Goal: Check status

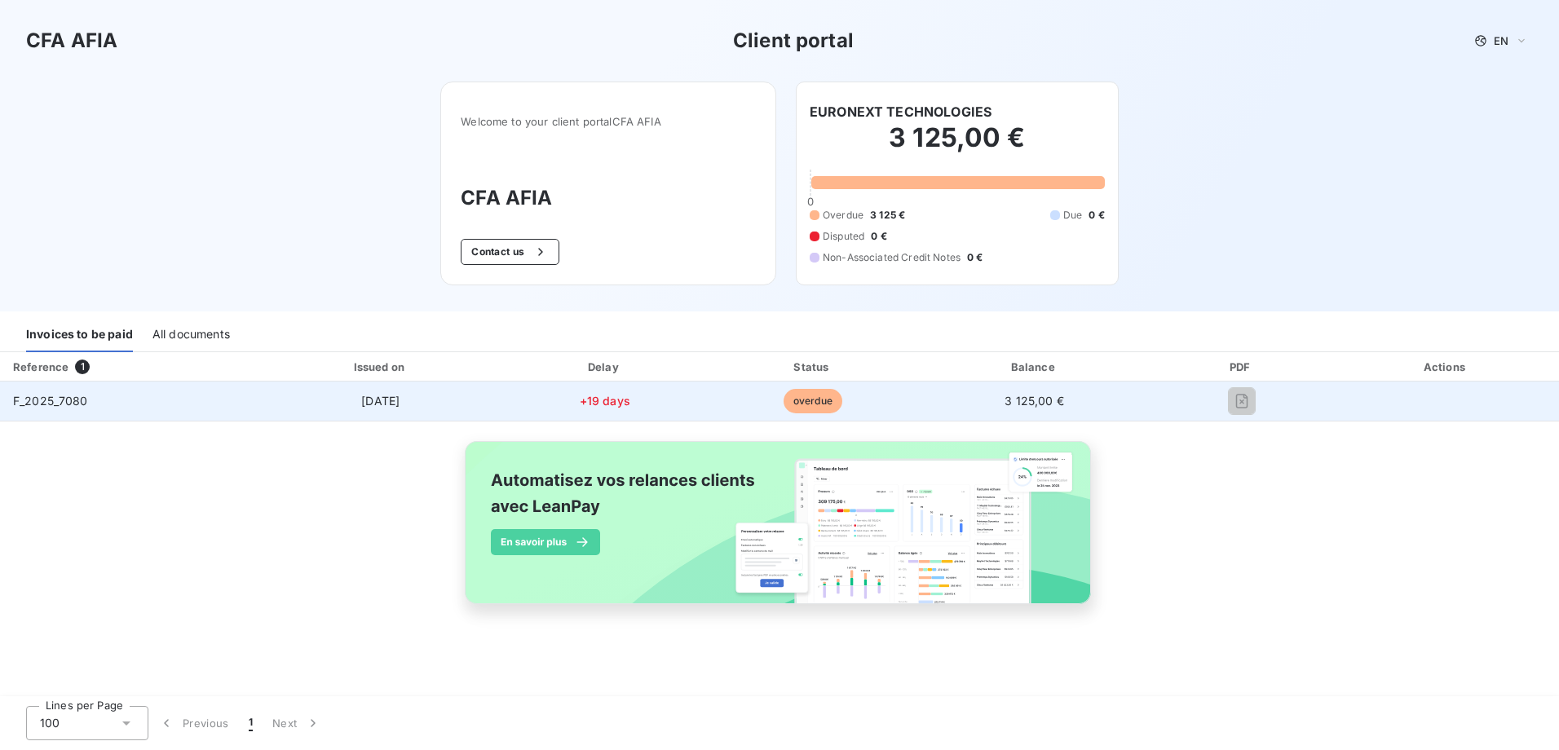
click at [804, 411] on span "overdue" at bounding box center [812, 401] width 59 height 24
click at [798, 403] on span "overdue" at bounding box center [812, 401] width 59 height 24
click at [1210, 413] on div at bounding box center [1241, 401] width 157 height 26
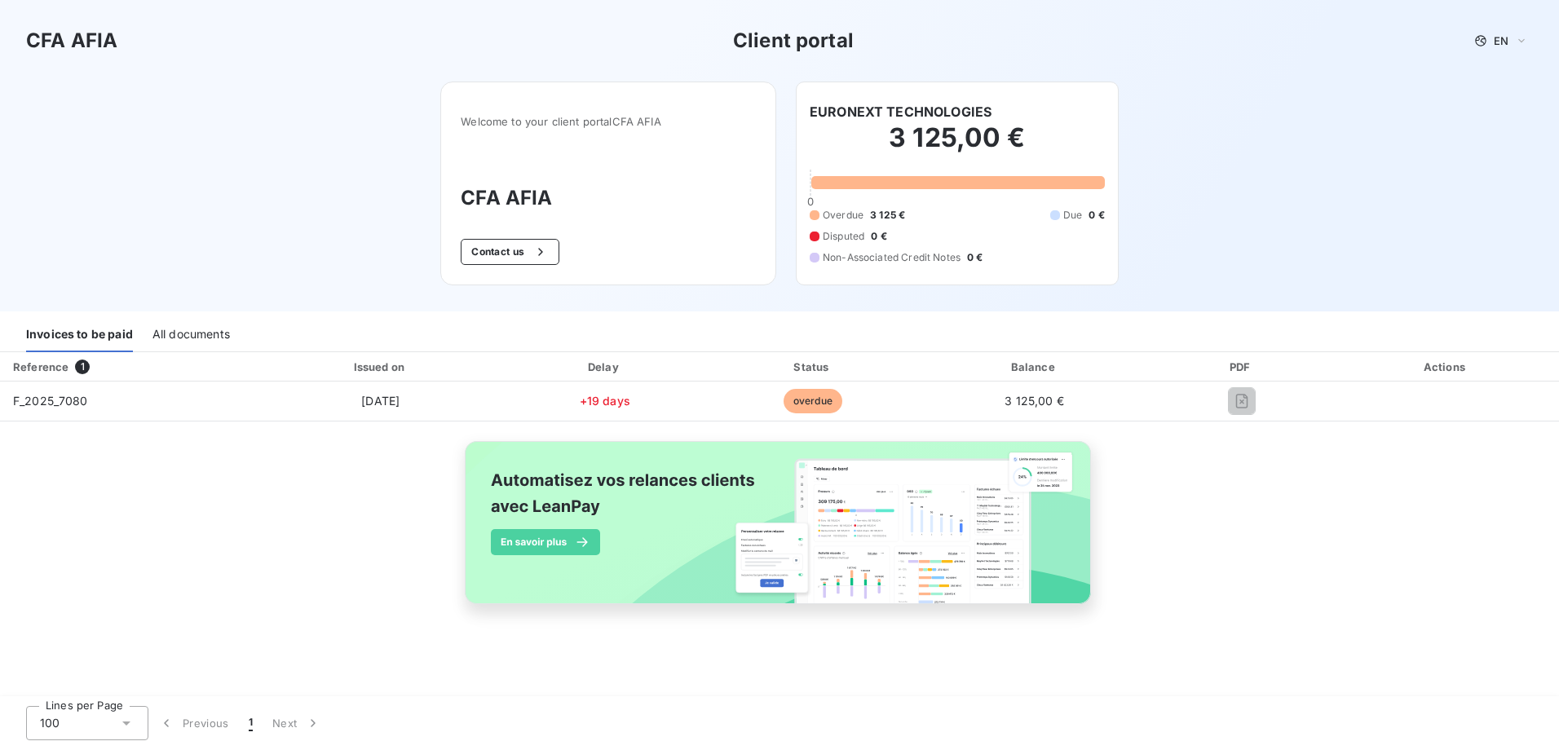
click at [523, 504] on img at bounding box center [779, 531] width 659 height 201
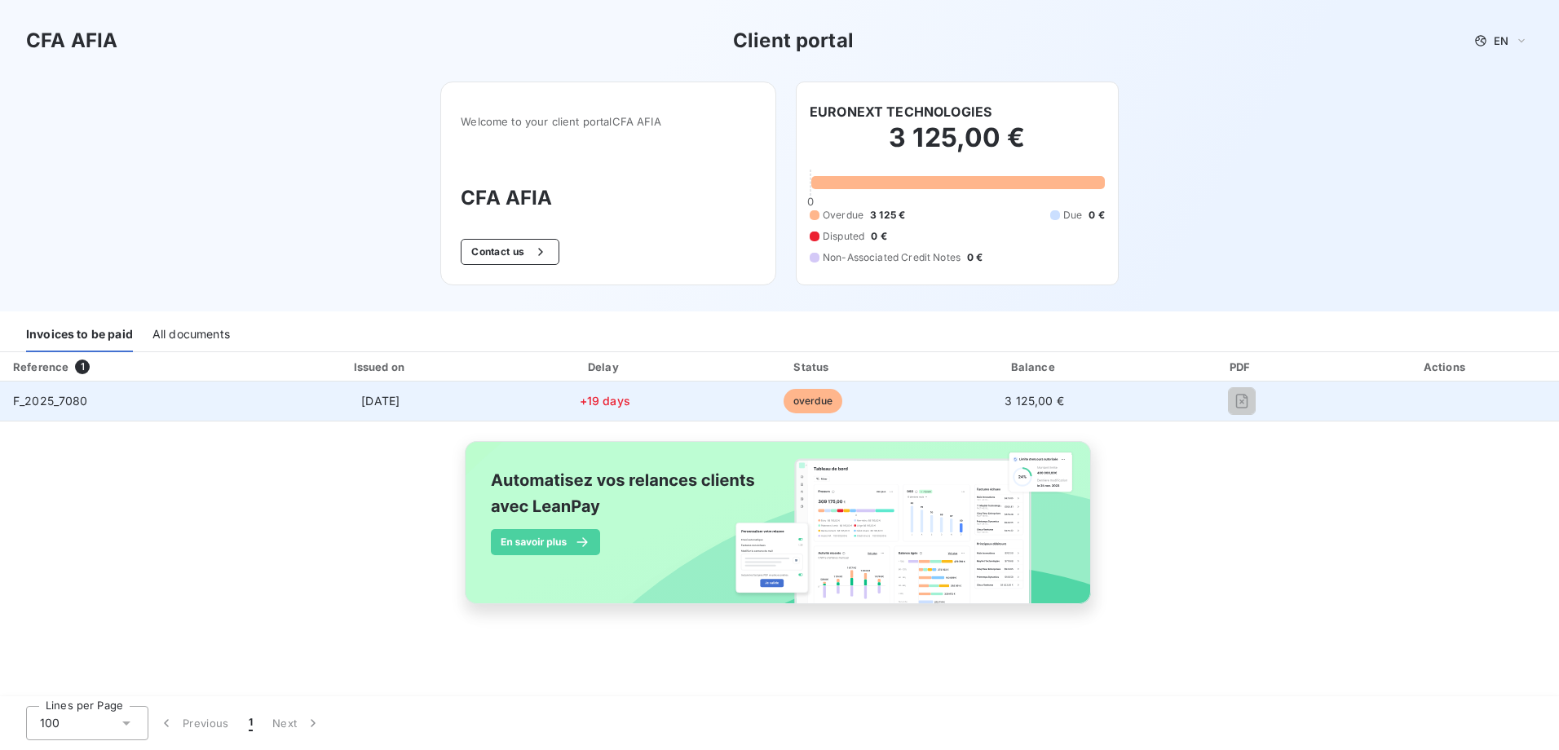
click at [57, 393] on div "F_2025_7080" at bounding box center [50, 401] width 75 height 16
click at [63, 408] on div "F_2025_7080" at bounding box center [50, 401] width 75 height 16
click at [55, 399] on span "F_2025_7080" at bounding box center [50, 401] width 75 height 14
